Goal: Task Accomplishment & Management: Use online tool/utility

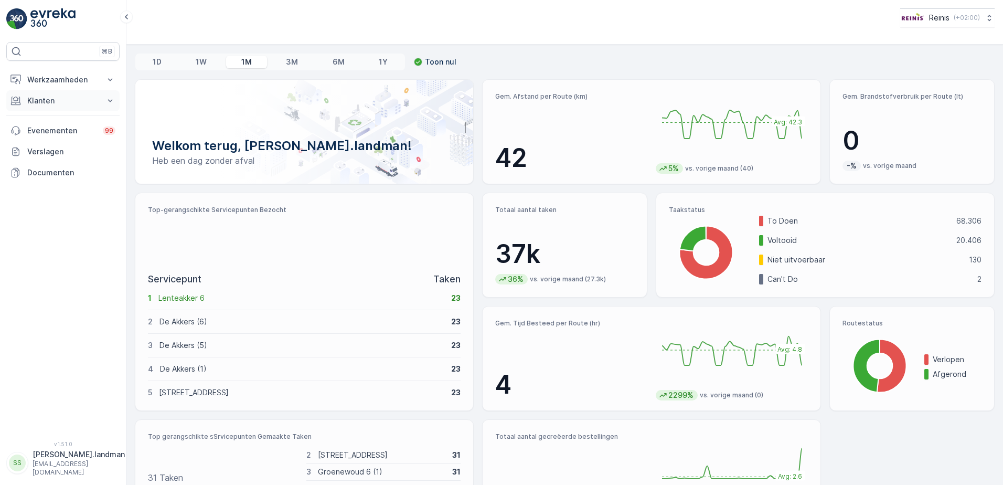
click at [31, 102] on p "Klanten" at bounding box center [62, 100] width 71 height 10
click at [40, 179] on p "Orders" at bounding box center [39, 177] width 24 height 10
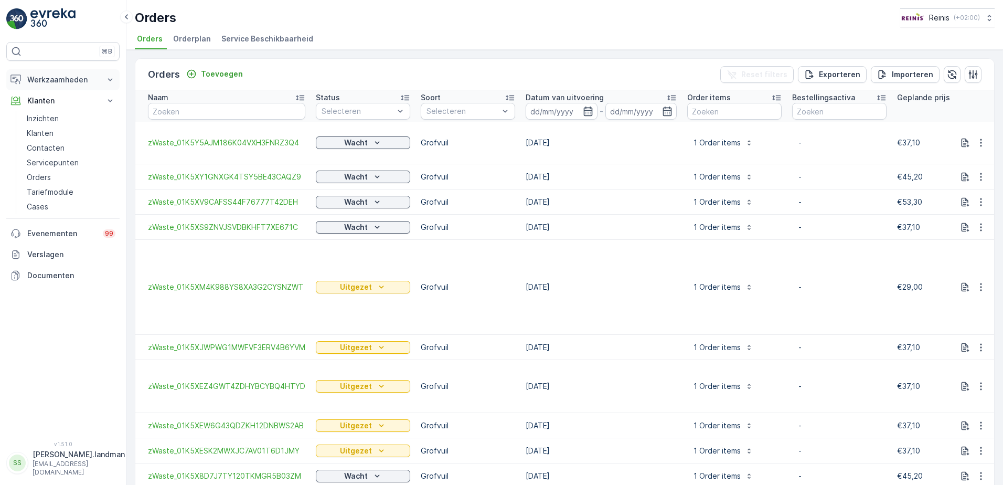
click at [67, 80] on p "Werkzaamheden" at bounding box center [62, 79] width 71 height 10
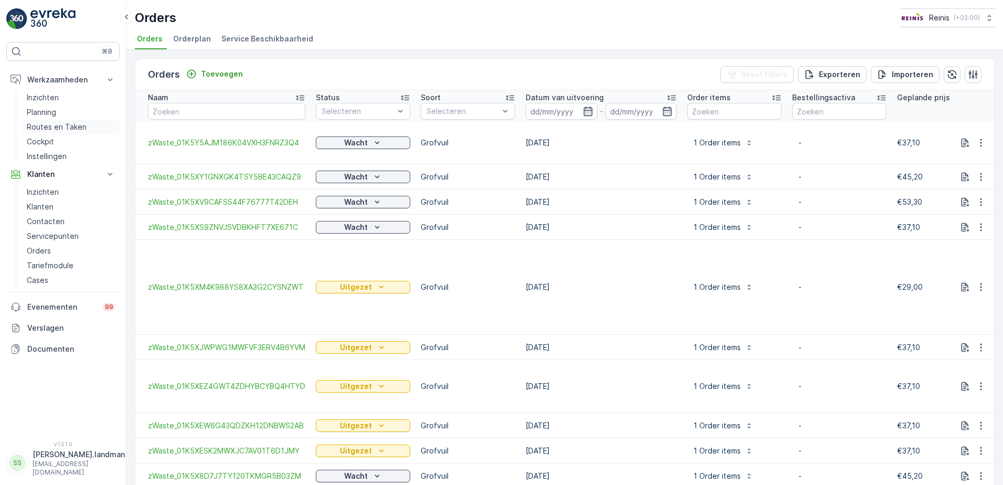
click at [73, 125] on p "Routes en Taken" at bounding box center [57, 127] width 60 height 10
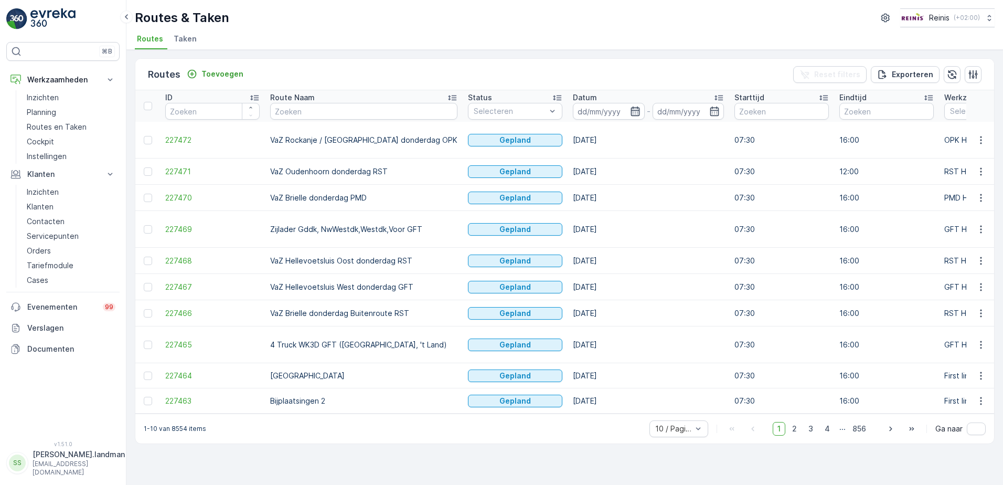
click at [631, 110] on icon "button" at bounding box center [635, 110] width 9 height 9
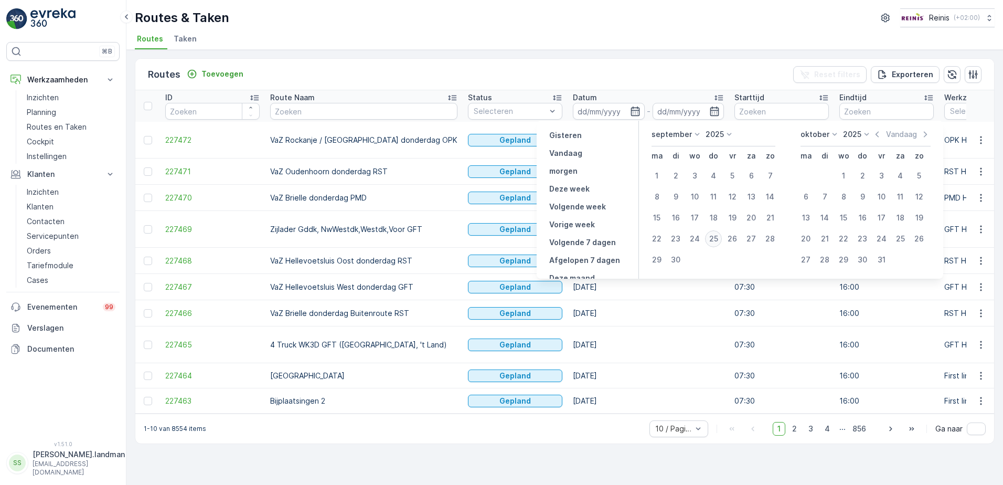
click at [711, 241] on div "25" at bounding box center [713, 238] width 17 height 17
type input "[DATE]"
click at [631, 109] on icon "button" at bounding box center [635, 110] width 9 height 9
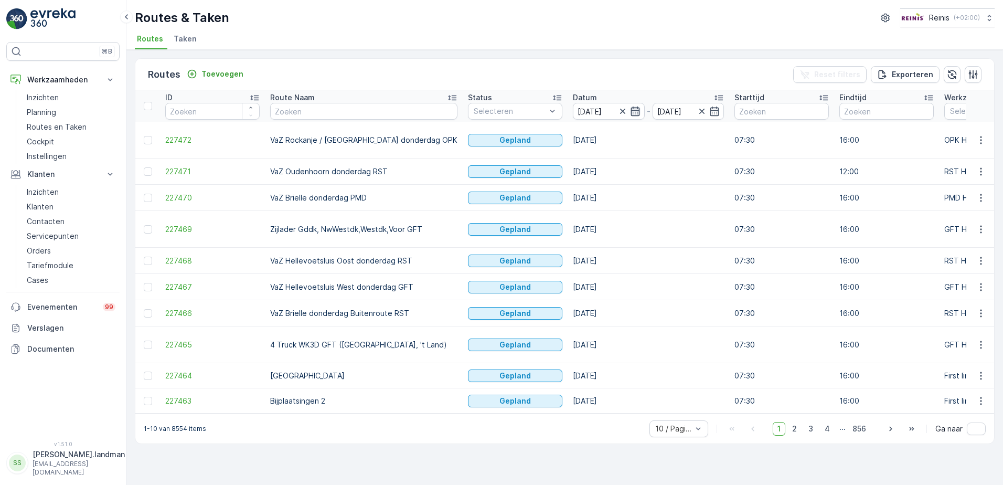
type input "[DATE]"
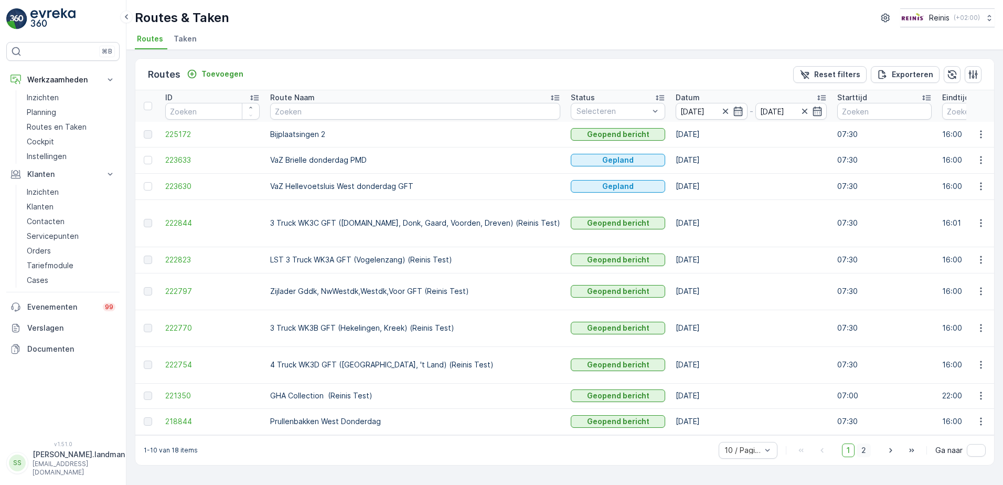
click at [866, 443] on span "2" at bounding box center [864, 450] width 14 height 14
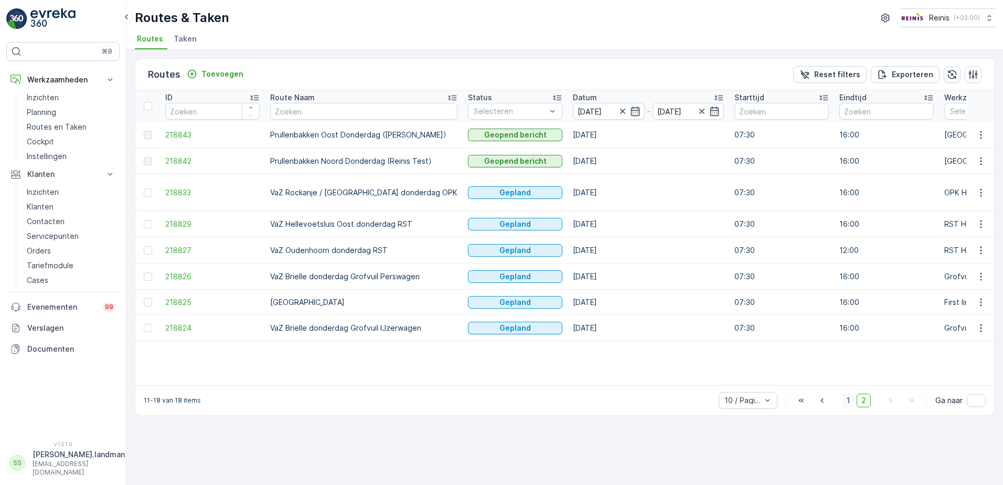
click at [850, 393] on span "1" at bounding box center [848, 400] width 13 height 14
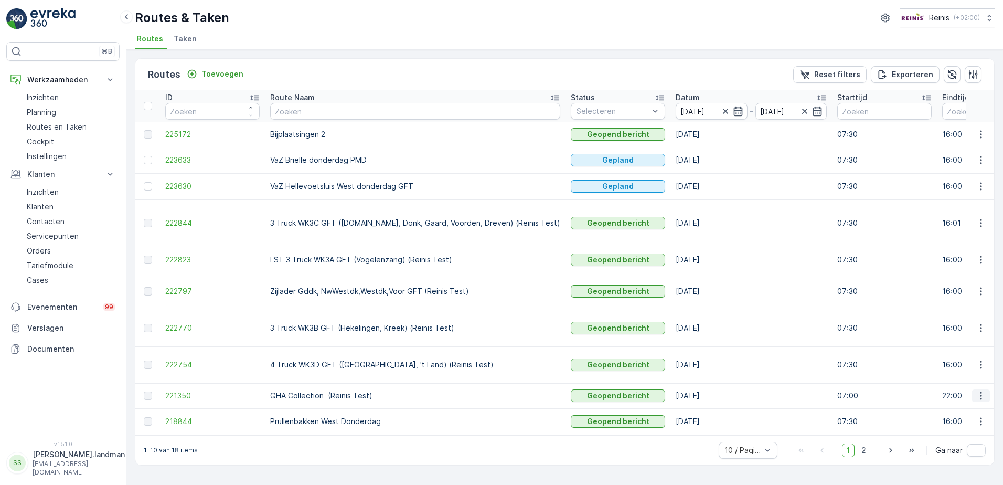
click at [982, 390] on icon "button" at bounding box center [981, 395] width 10 height 10
click at [971, 391] on span "Toon route tracking" at bounding box center [964, 394] width 70 height 10
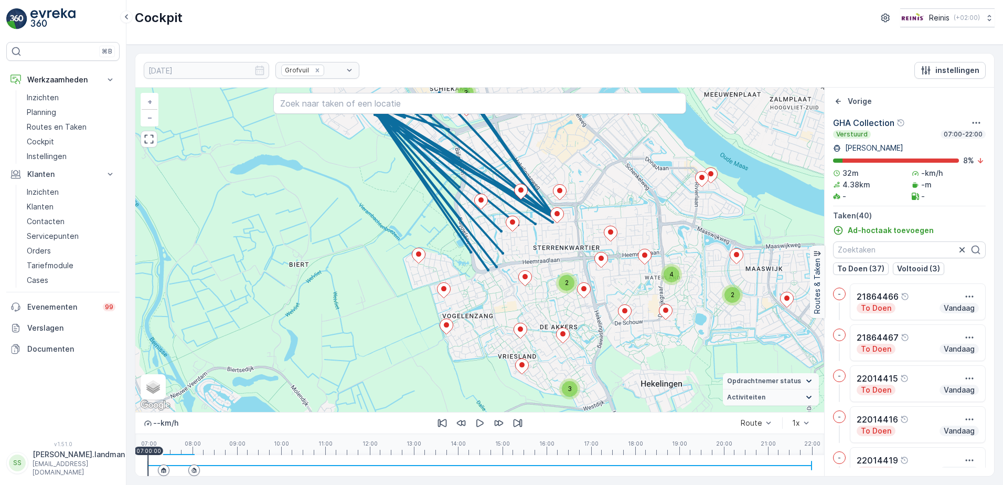
drag, startPoint x: 638, startPoint y: 334, endPoint x: 574, endPoint y: 195, distance: 153.0
click at [575, 195] on div "3 3 2 2 4 + − Satelliet stappenplan Terrein Hybride Leaflet Sneltoetsen Kaartge…" at bounding box center [479, 250] width 689 height 324
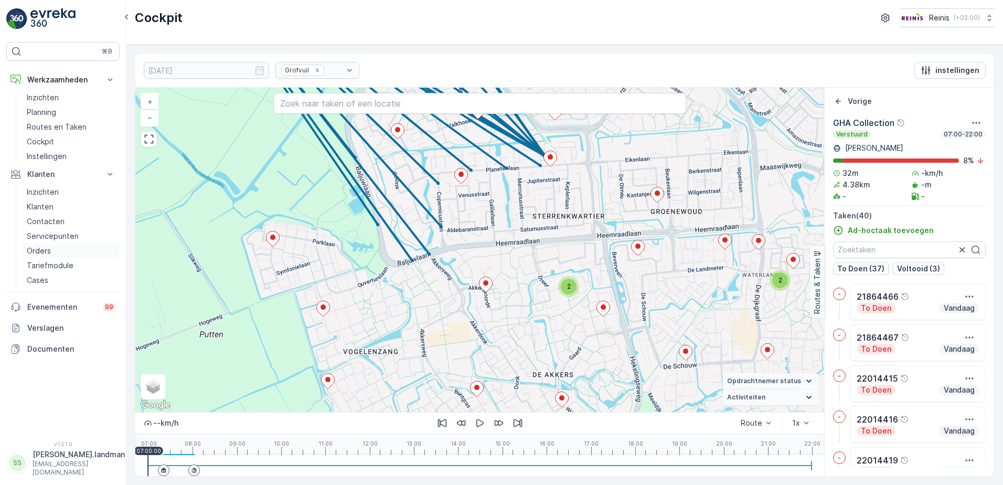
click at [35, 252] on p "Orders" at bounding box center [39, 250] width 24 height 10
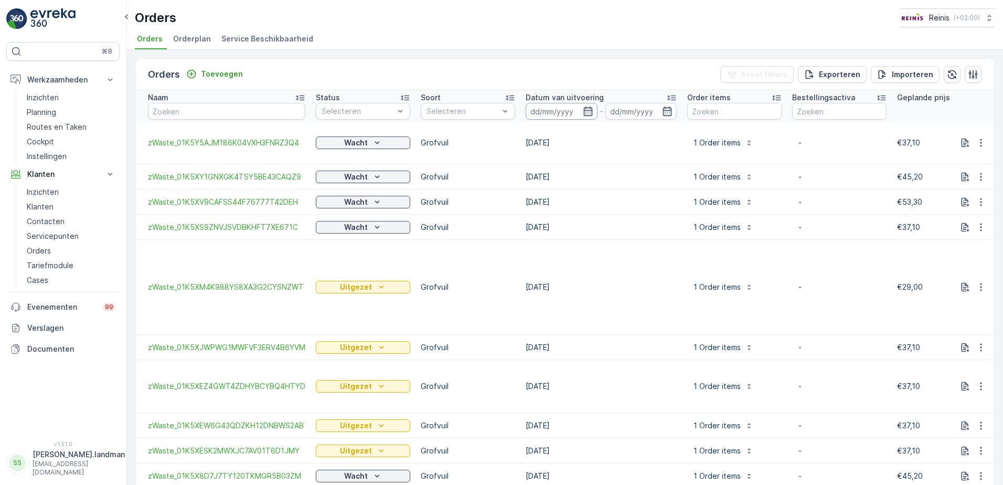
click at [571, 106] on input at bounding box center [562, 111] width 72 height 17
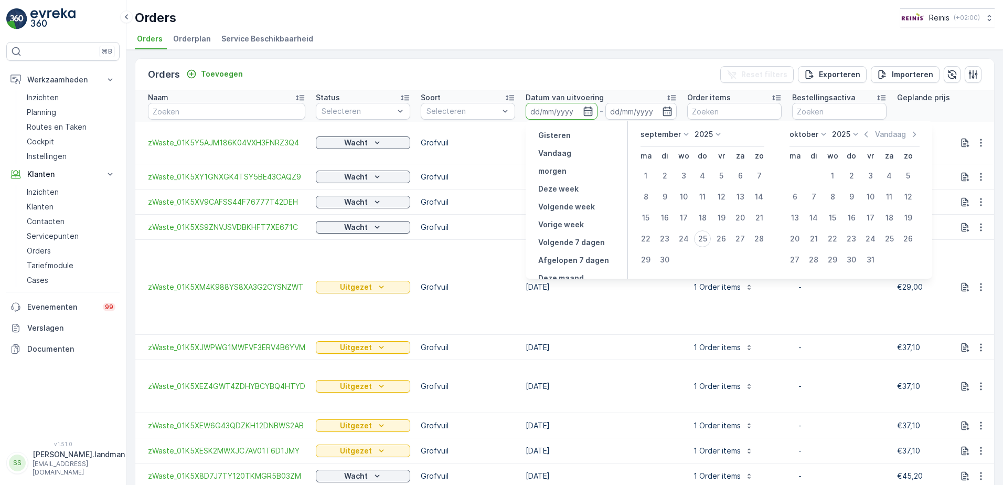
click at [551, 154] on p "Vandaag" at bounding box center [554, 153] width 33 height 10
type input "[DATE]"
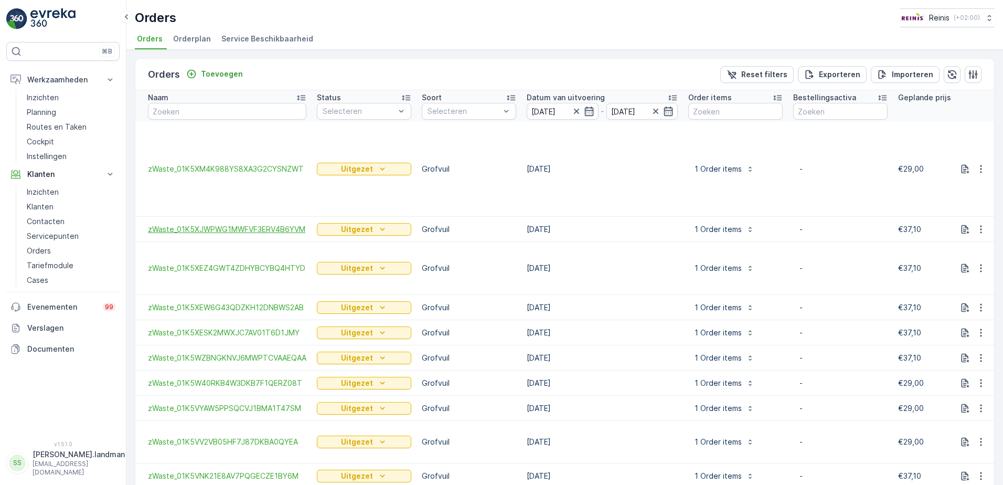
scroll to position [48, 0]
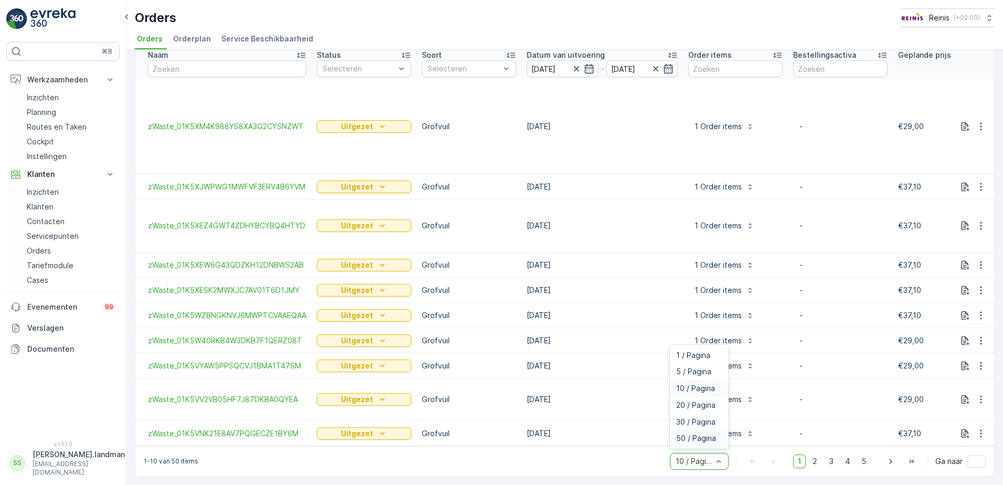
drag, startPoint x: 697, startPoint y: 437, endPoint x: 676, endPoint y: 410, distance: 34.0
click at [697, 436] on span "50 / Pagina" at bounding box center [696, 438] width 40 height 8
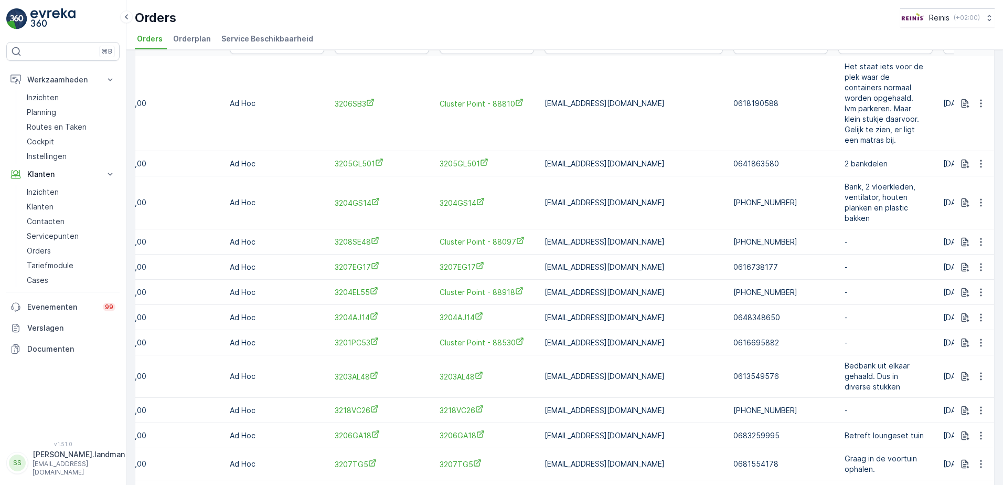
scroll to position [129, 0]
